Goal: Task Accomplishment & Management: Complete application form

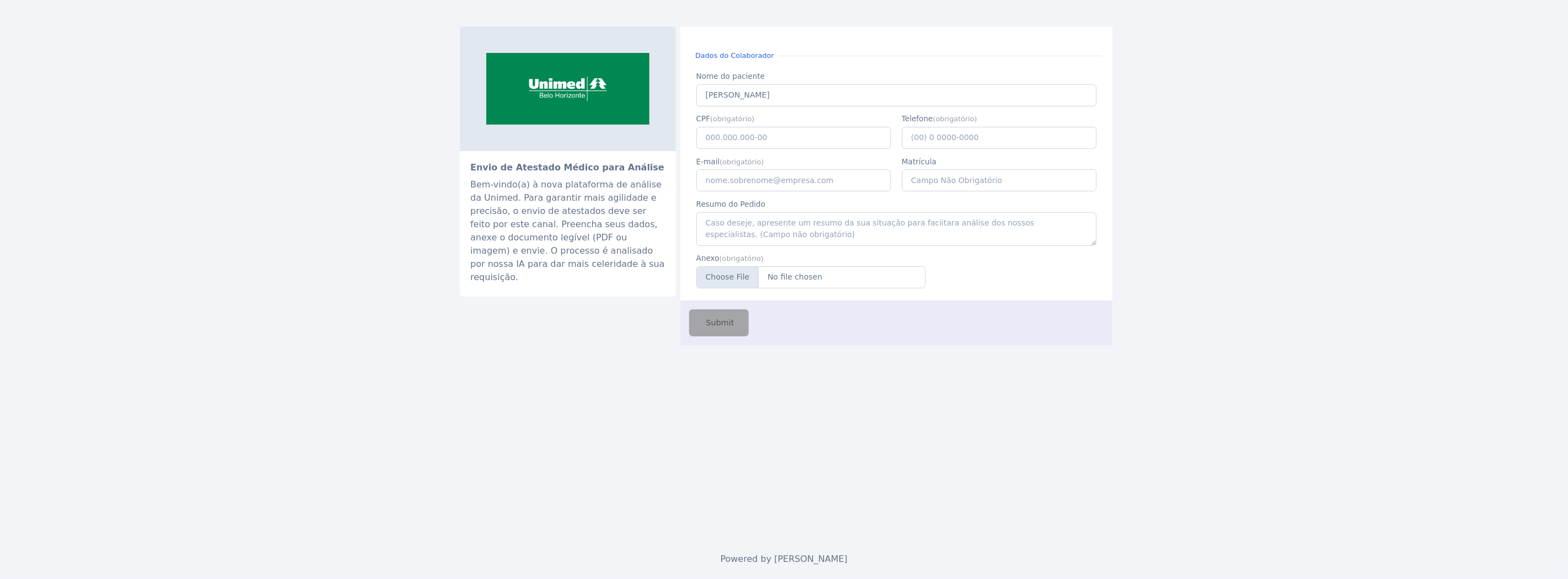
type input "[PERSON_NAME]"
click at [746, 139] on input "117.938.536-57" at bounding box center [794, 138] width 195 height 22
paste input "047.934.706-96"
type input "047.934.706-96"
click at [734, 100] on input "[PERSON_NAME]" at bounding box center [897, 96] width 401 height 22
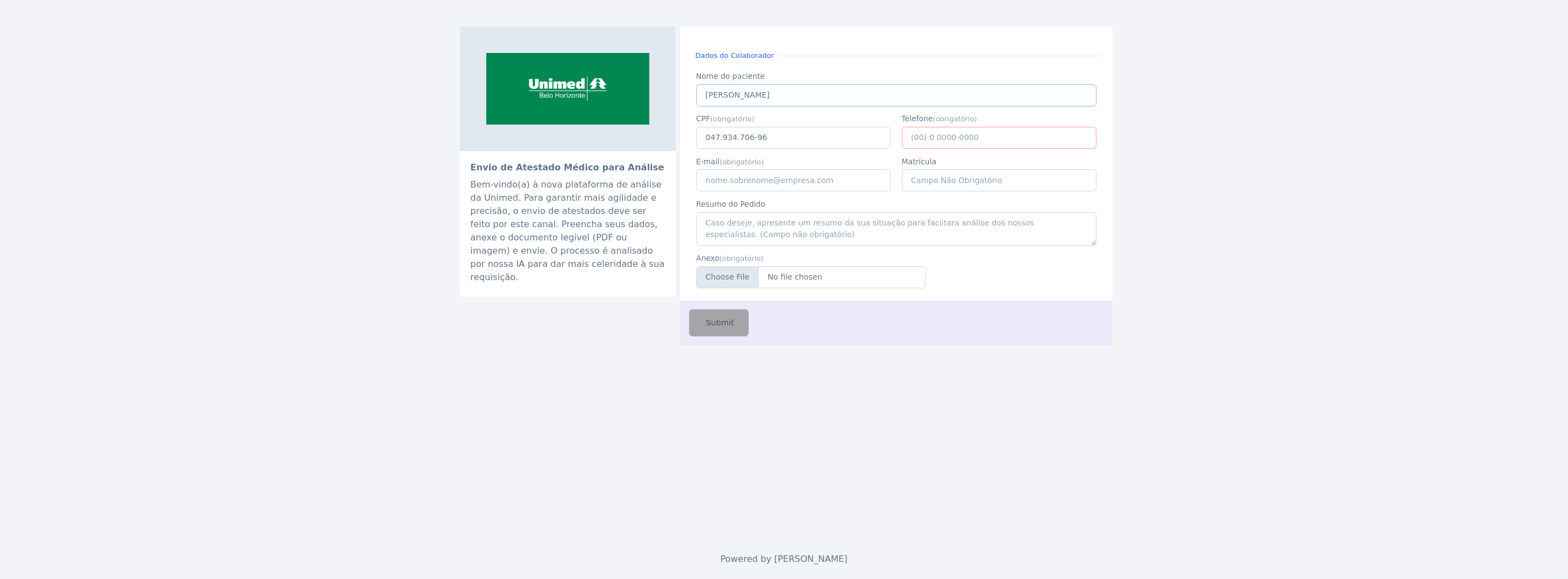
paste input "[PERSON_NAME]"
type input "[PERSON_NAME]"
click at [766, 186] on input "E-mail" at bounding box center [794, 180] width 195 height 22
type input "[EMAIL_ADDRESS][PERSON_NAME][DOMAIN_NAME]"
click at [987, 127] on input "Telefone" at bounding box center [999, 138] width 195 height 22
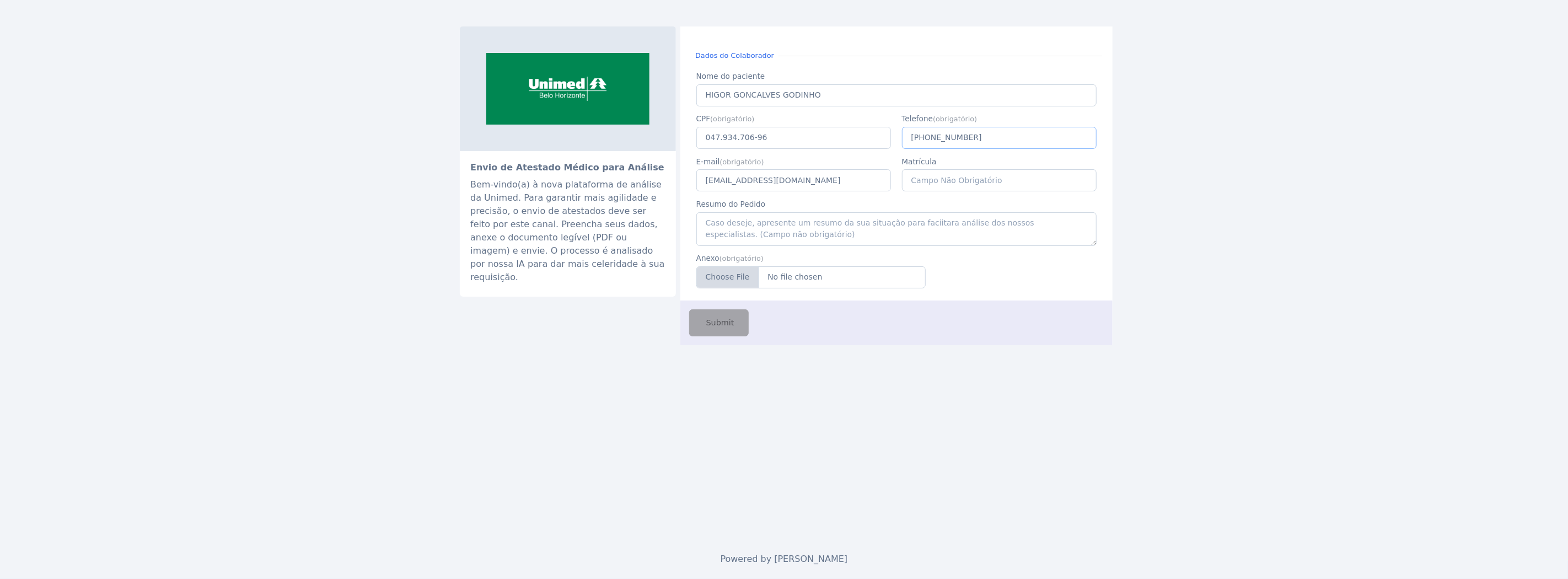
type input "(15) 6 1615-6156"
click at [816, 284] on input "Anexo" at bounding box center [811, 277] width 229 height 22
type input "C:\fakepath\higor.jpeg"
click at [725, 325] on span "Submit" at bounding box center [719, 323] width 30 height 12
click at [784, 85] on input "Nome do paciente" at bounding box center [897, 96] width 401 height 22
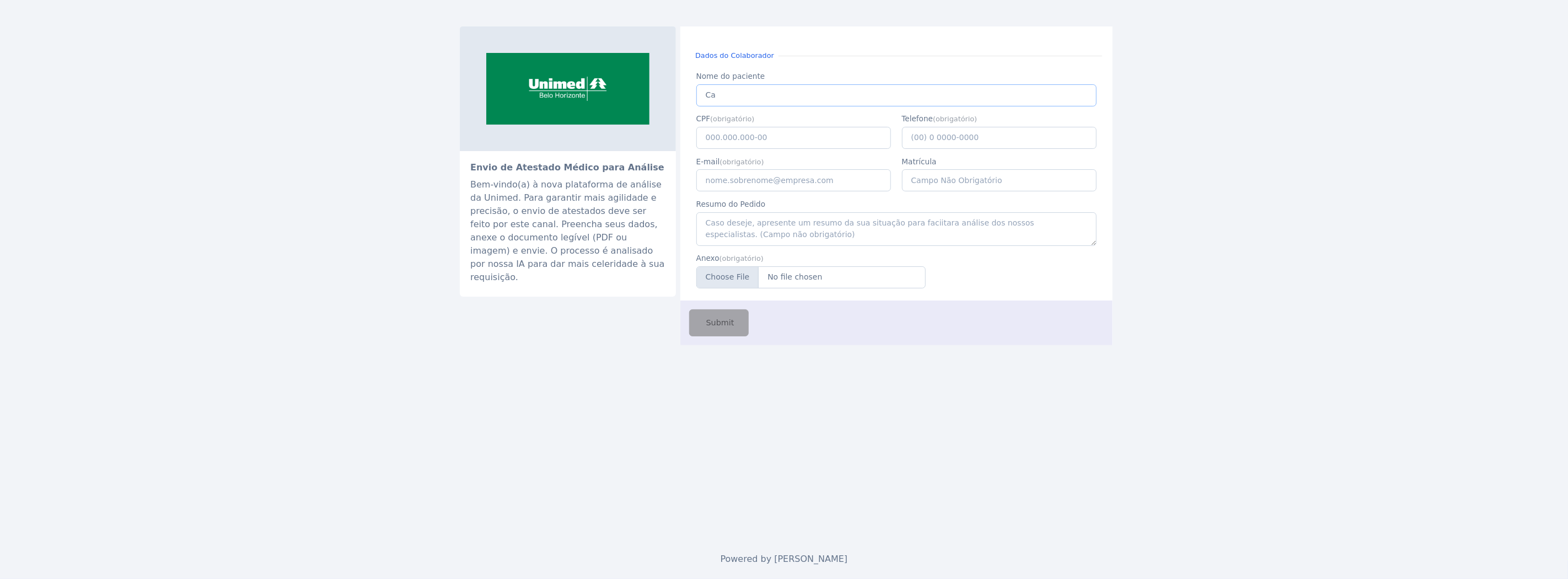
type input "C"
click at [747, 135] on input "CPF" at bounding box center [794, 138] width 195 height 22
paste input "047.934.706-96"
type input "047.934.706-96"
click at [998, 142] on input "Telefone" at bounding box center [999, 138] width 195 height 22
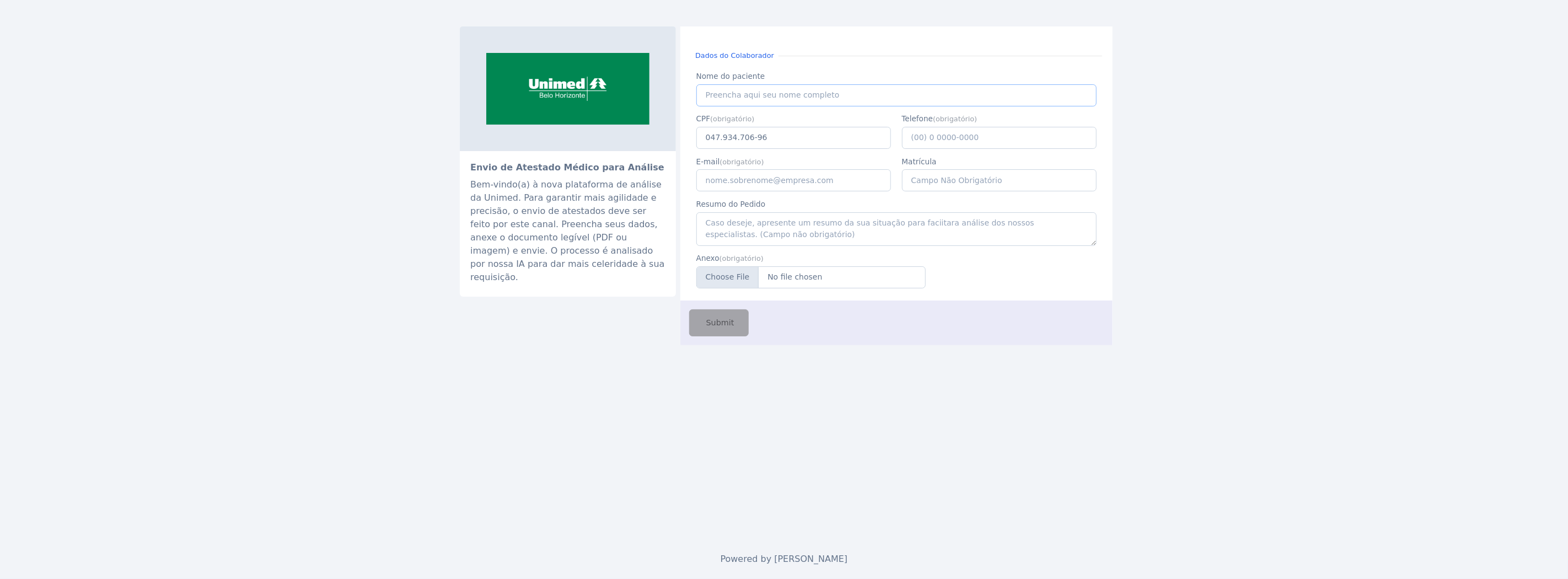
click at [760, 95] on input "Nome do paciente" at bounding box center [897, 96] width 401 height 22
paste input "[PERSON_NAME]"
type input "[PERSON_NAME]"
click at [734, 177] on input "E-mail" at bounding box center [794, 180] width 195 height 22
type input "[EMAIL_ADDRESS][PERSON_NAME][DOMAIN_NAME]"
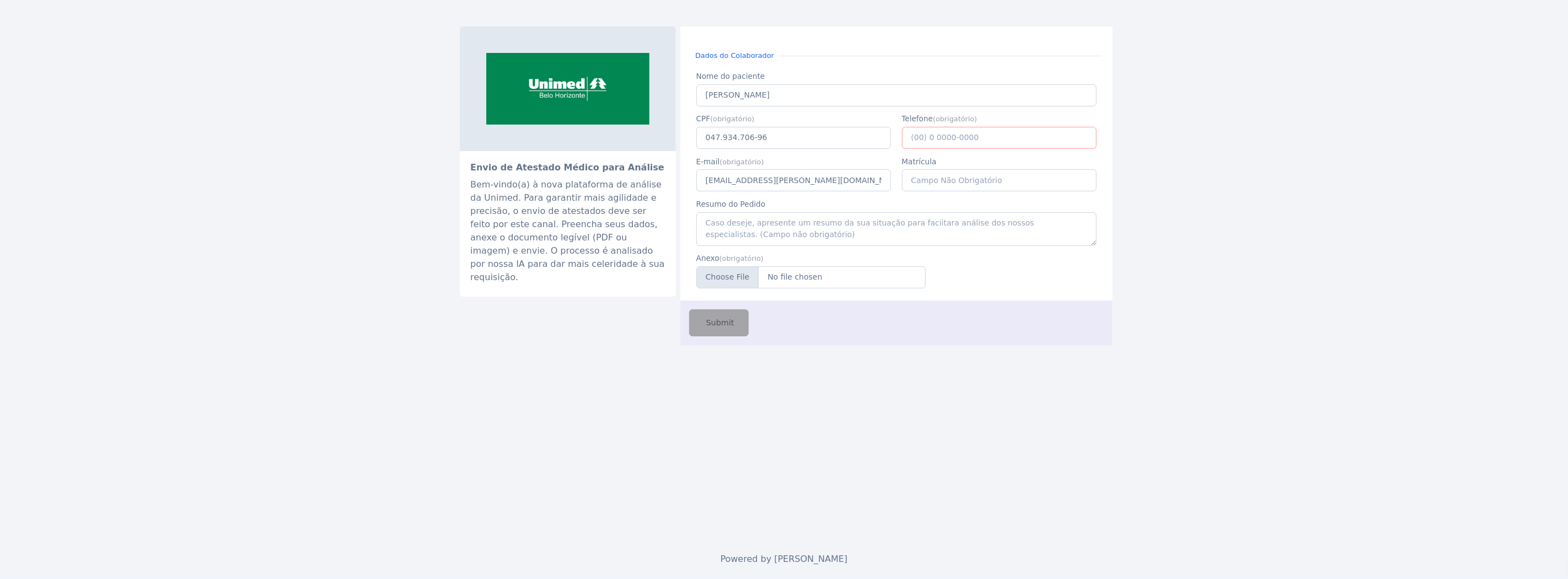
click at [995, 136] on input "Telefone" at bounding box center [999, 138] width 195 height 22
type input "[PHONE_NUMBER]"
click at [775, 271] on input "Anexo" at bounding box center [811, 277] width 229 height 22
type input "C:\fakepath\higor.jpeg"
click at [713, 329] on span "Submit" at bounding box center [719, 323] width 30 height 12
